Goal: Transaction & Acquisition: Book appointment/travel/reservation

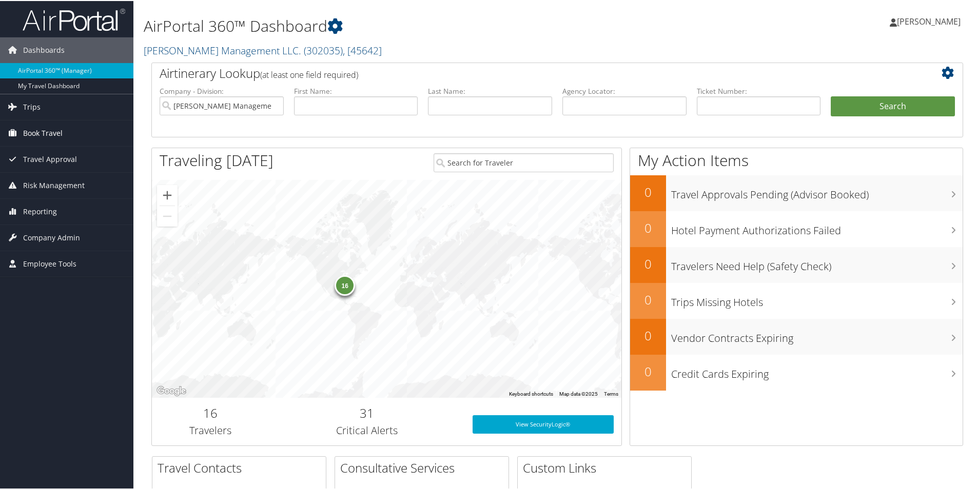
click at [56, 133] on span "Book Travel" at bounding box center [42, 133] width 39 height 26
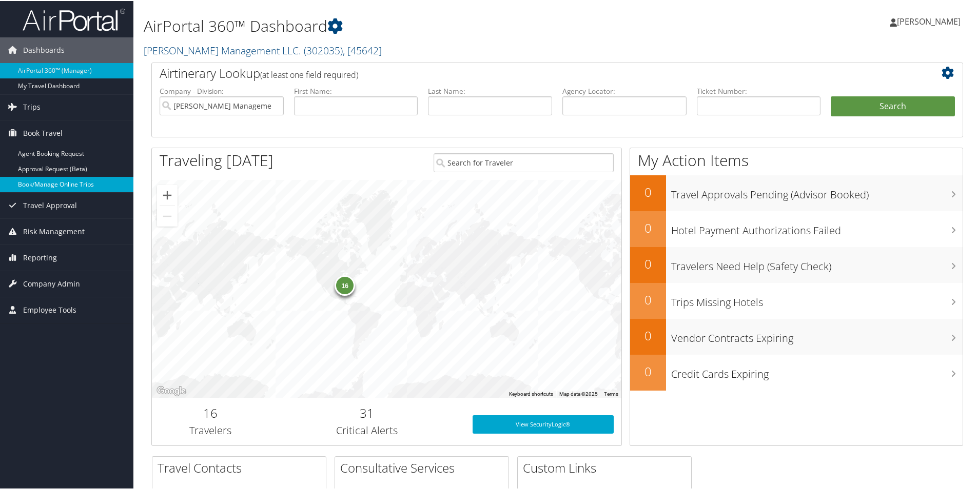
click at [62, 185] on link "Book/Manage Online Trips" at bounding box center [66, 183] width 133 height 15
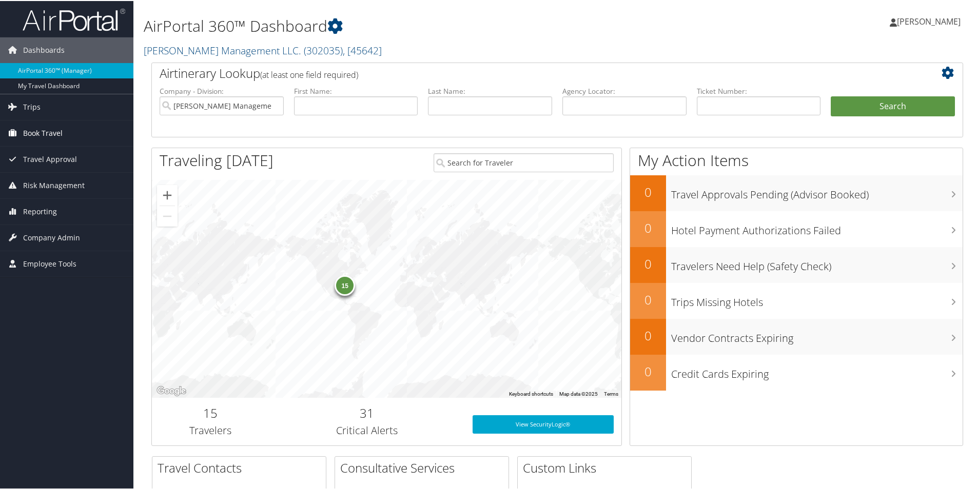
click at [68, 135] on link "Book Travel" at bounding box center [66, 133] width 133 height 26
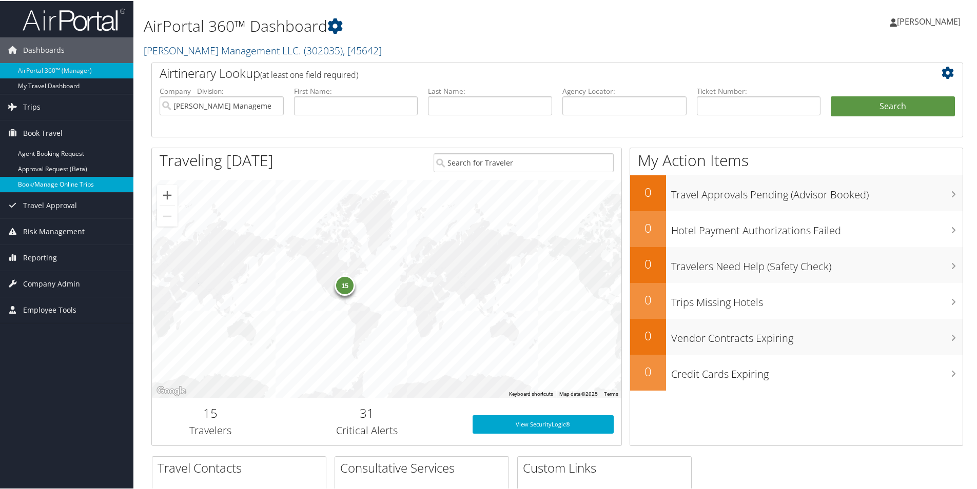
click at [63, 185] on link "Book/Manage Online Trips" at bounding box center [66, 183] width 133 height 15
